Goal: Use online tool/utility: Utilize a website feature to perform a specific function

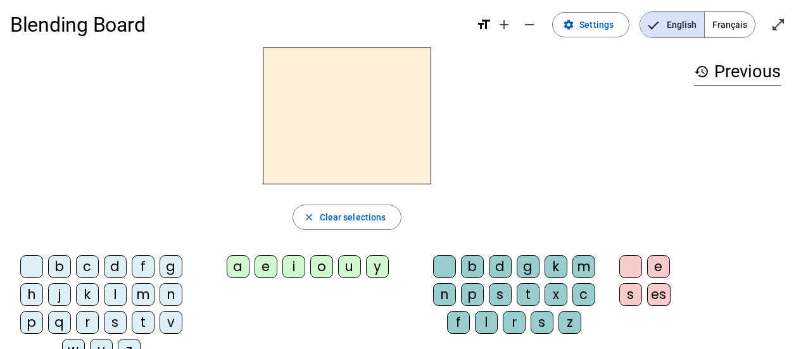
scroll to position [63, 0]
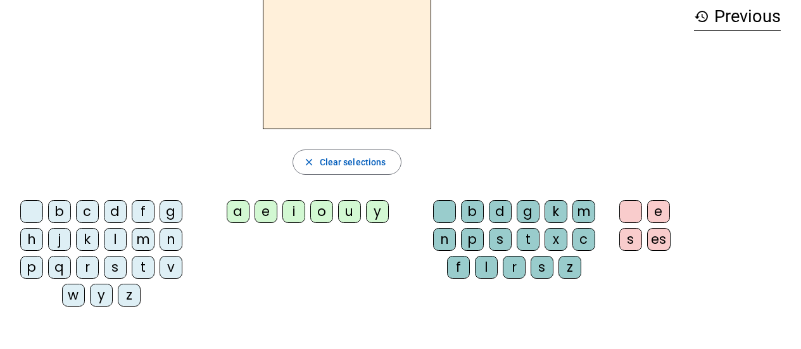
click at [137, 265] on div "t" at bounding box center [143, 267] width 23 height 23
click at [235, 208] on div "a" at bounding box center [238, 211] width 23 height 23
click at [591, 239] on div "c" at bounding box center [583, 239] width 23 height 23
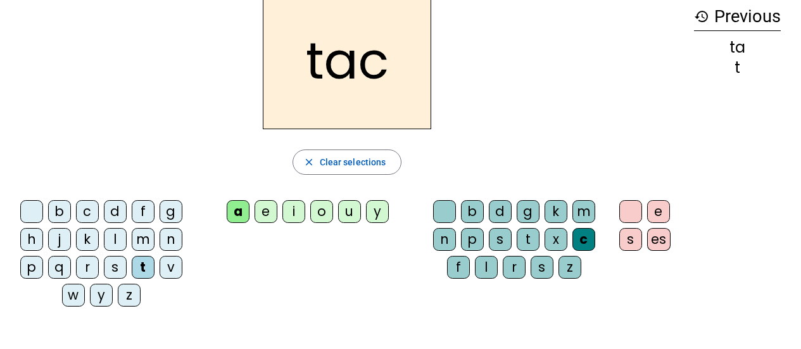
click at [579, 235] on div "c" at bounding box center [583, 239] width 23 height 23
click at [641, 210] on div at bounding box center [630, 211] width 23 height 23
click at [591, 243] on div "c" at bounding box center [583, 239] width 23 height 23
click at [448, 215] on div at bounding box center [444, 211] width 23 height 23
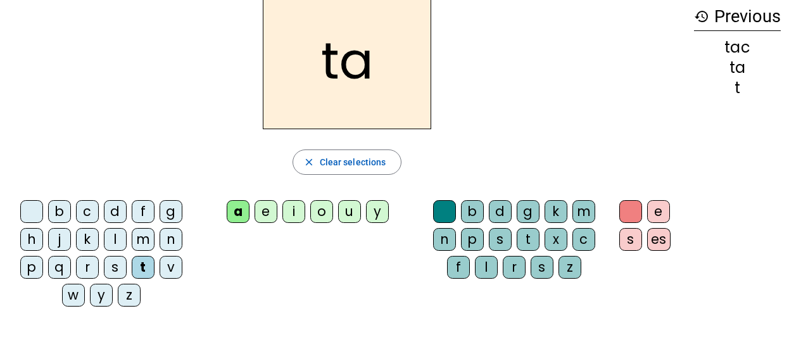
click at [261, 208] on div "e" at bounding box center [265, 211] width 23 height 23
click at [61, 237] on div "j" at bounding box center [59, 239] width 23 height 23
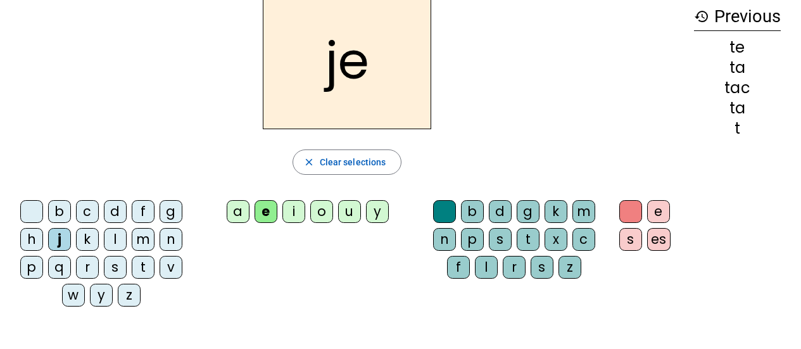
click at [115, 213] on div "d" at bounding box center [115, 211] width 23 height 23
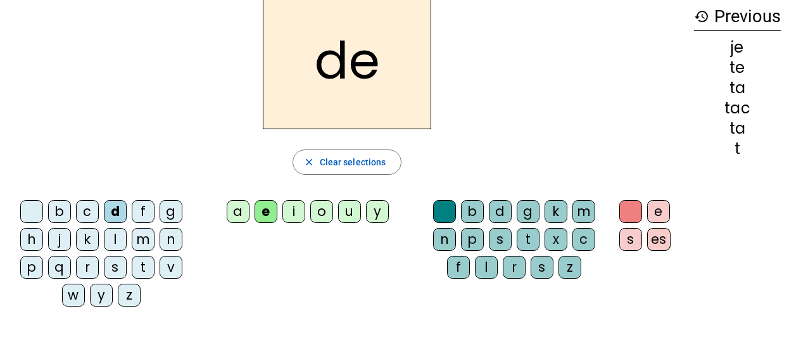
click at [142, 235] on div "m" at bounding box center [143, 239] width 23 height 23
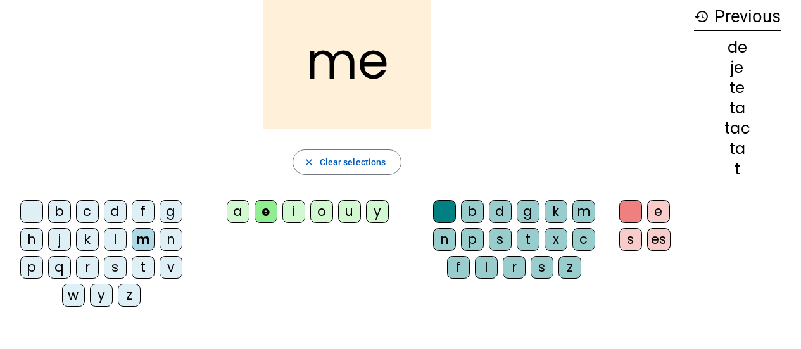
click at [238, 208] on div "a" at bounding box center [238, 211] width 23 height 23
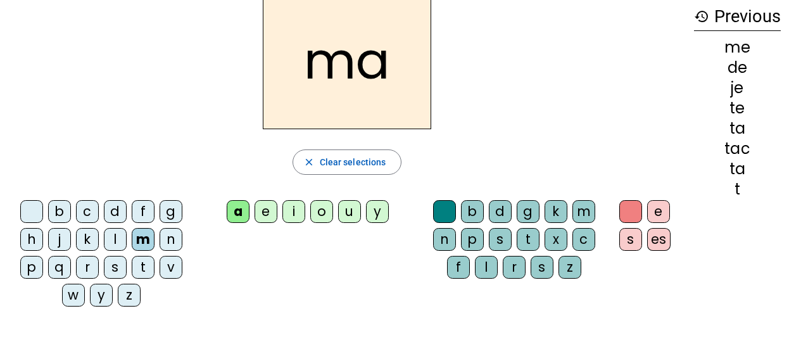
click at [108, 237] on div "l" at bounding box center [115, 239] width 23 height 23
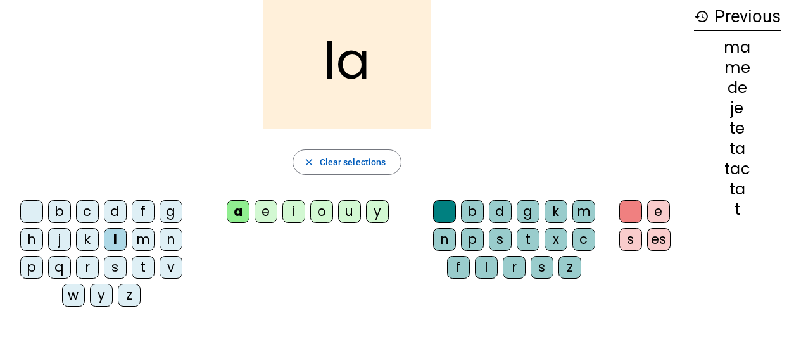
click at [592, 235] on div "c" at bounding box center [583, 239] width 23 height 23
